Goal: Transaction & Acquisition: Subscribe to service/newsletter

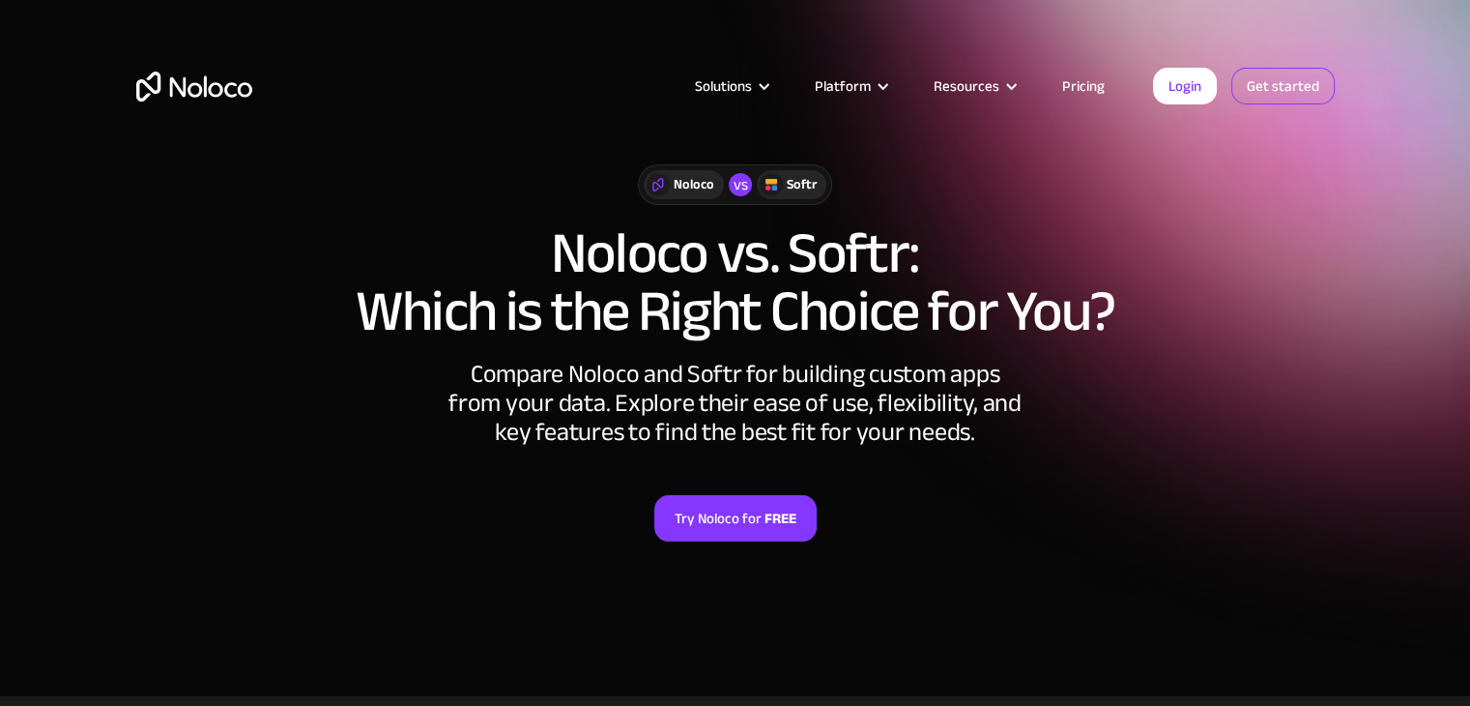
click at [1259, 92] on link "Get started" at bounding box center [1282, 86] width 103 height 37
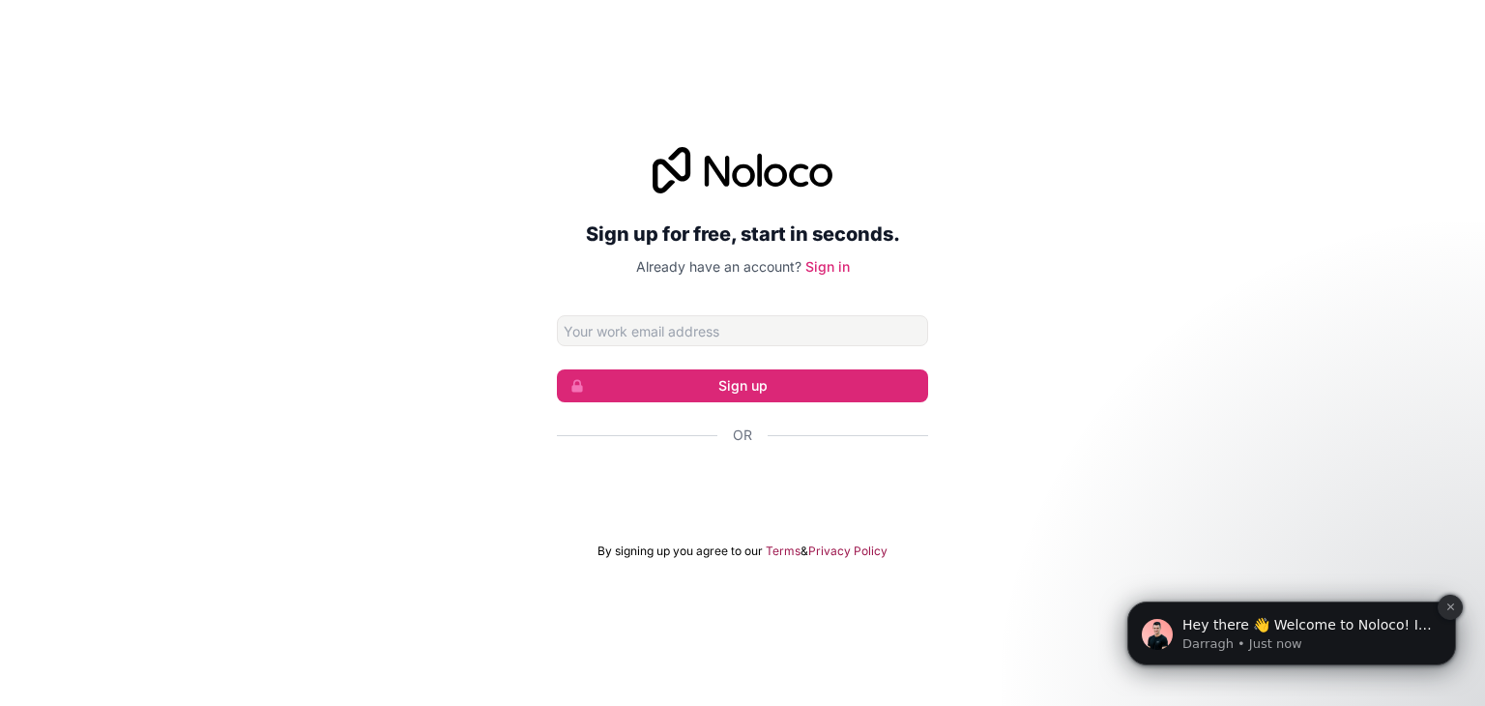
click at [1450, 606] on icon "Dismiss notification" at bounding box center [1449, 606] width 7 height 7
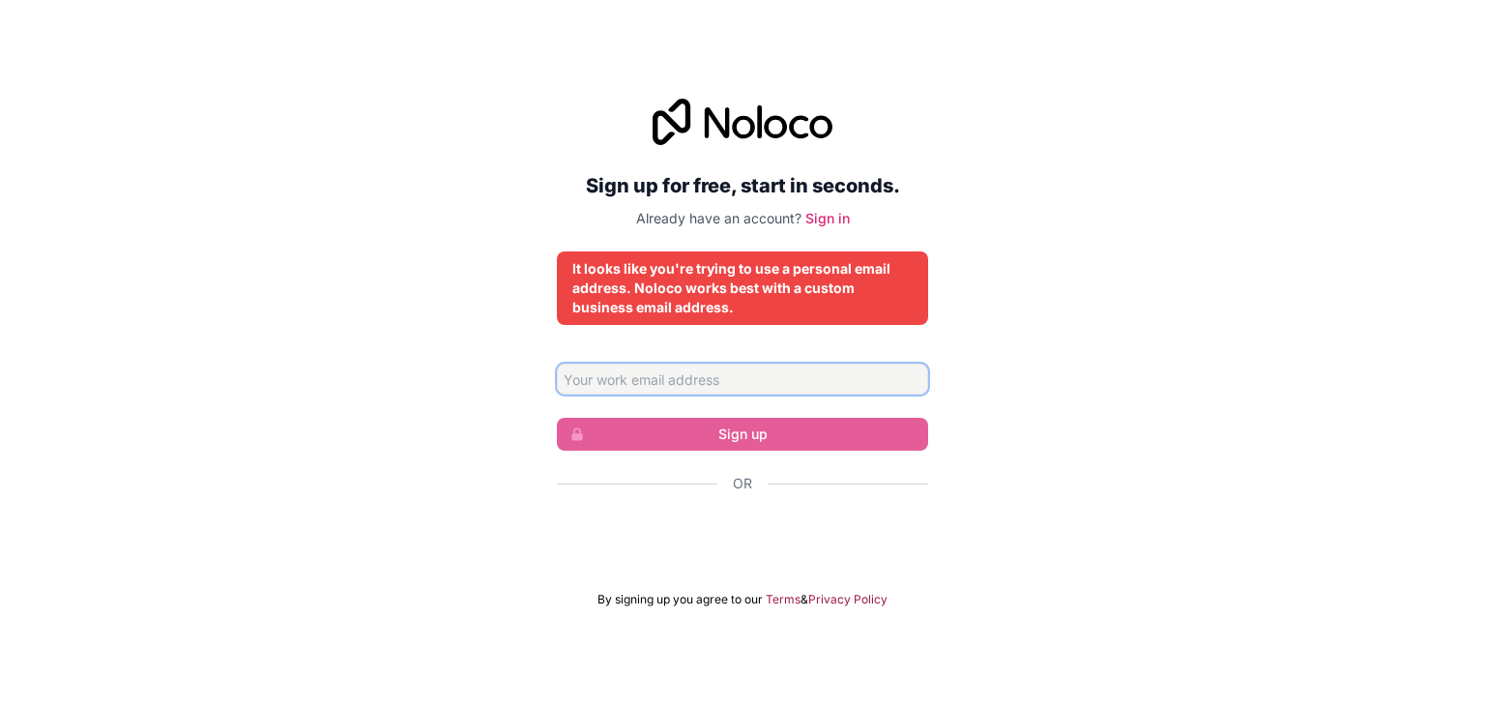
click at [716, 383] on input "Email address" at bounding box center [742, 378] width 371 height 31
click at [1008, 431] on div "Sign up for free, start in seconds. Already have an account? Sign in It looks l…" at bounding box center [742, 353] width 1485 height 563
click at [732, 376] on input "Email address" at bounding box center [742, 378] width 371 height 31
type input "kassamerayan@gmail.com"
click at [773, 380] on input "kassamerayan@gmail.com" at bounding box center [742, 378] width 371 height 31
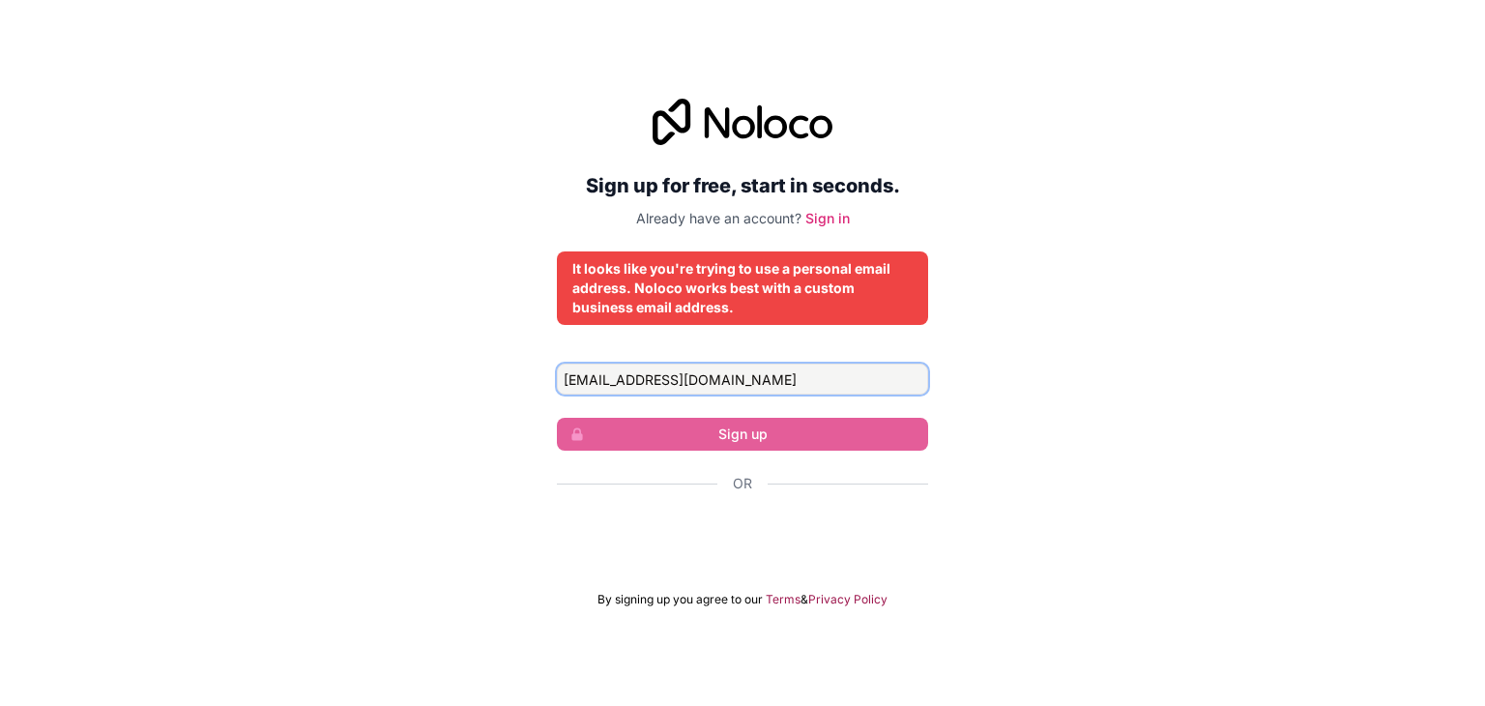
drag, startPoint x: 773, startPoint y: 380, endPoint x: 498, endPoint y: 378, distance: 275.5
click at [498, 378] on div "Sign up for free, start in seconds. Already have an account? Sign in It looks l…" at bounding box center [742, 353] width 1485 height 563
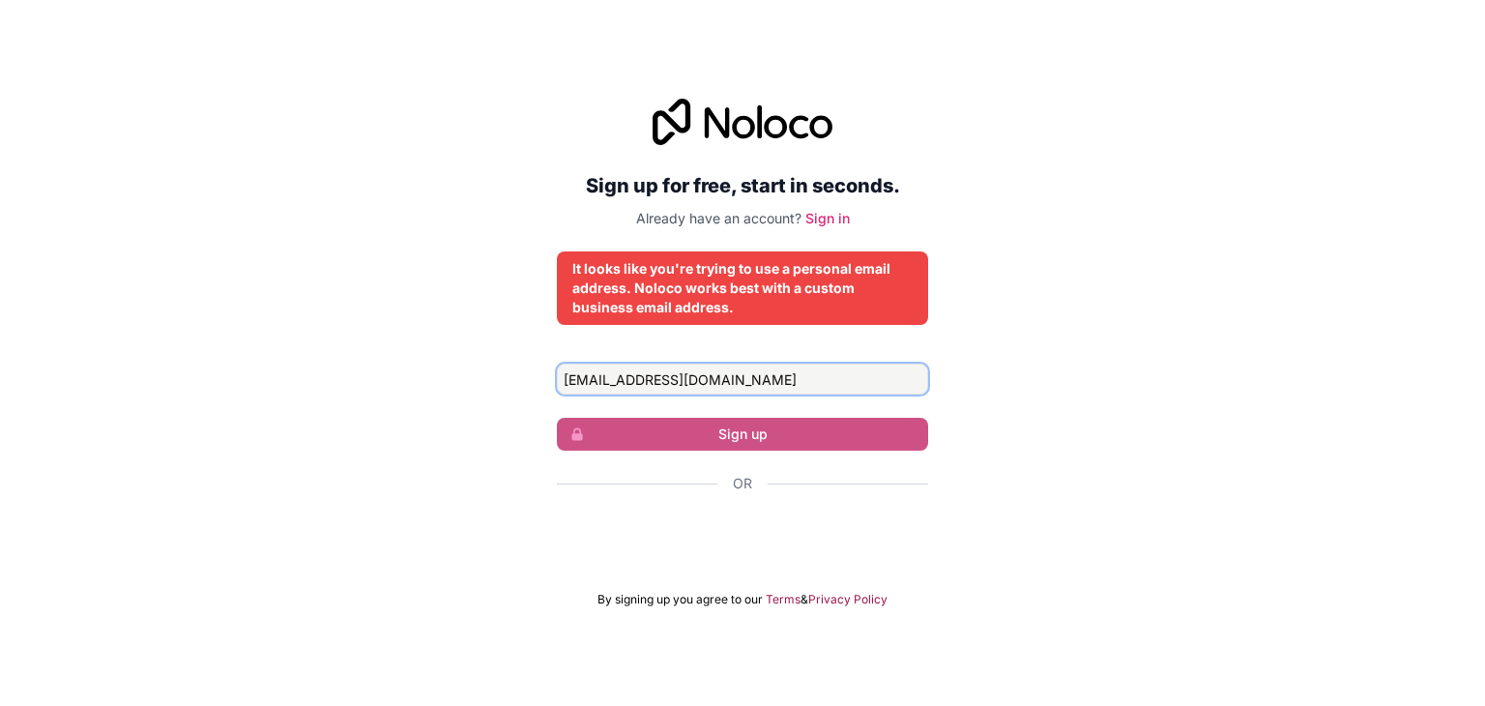
type input "rayanquissem0@gmail.com"
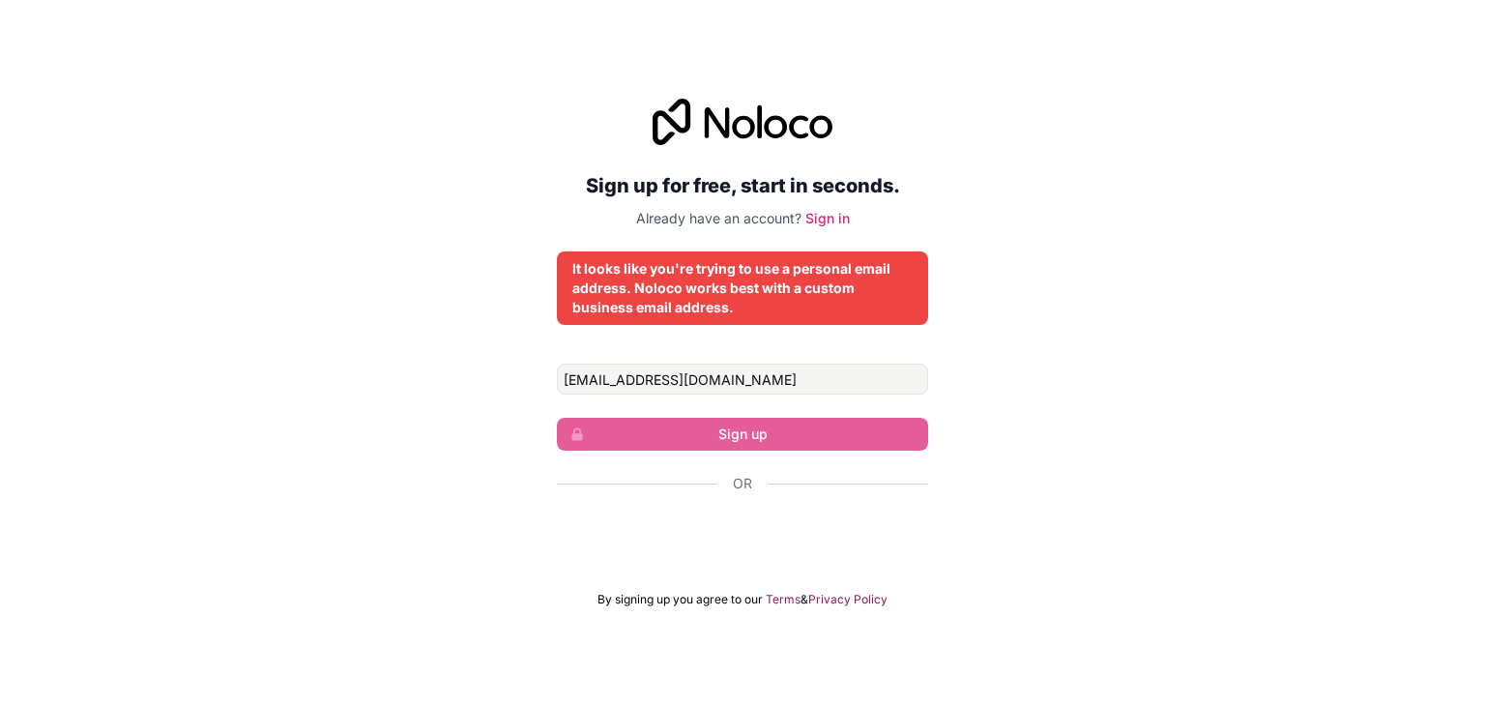
click at [712, 141] on div "Sign up for free, start in seconds. Already have an account? Sign in It looks l…" at bounding box center [742, 353] width 371 height 508
